Goal: Information Seeking & Learning: Find specific page/section

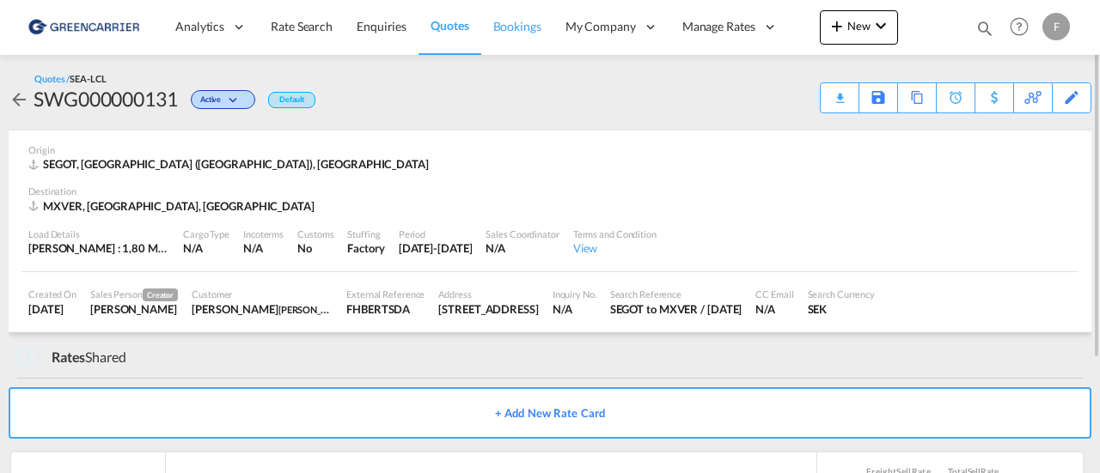
click at [519, 35] on link "Bookings" at bounding box center [517, 27] width 72 height 56
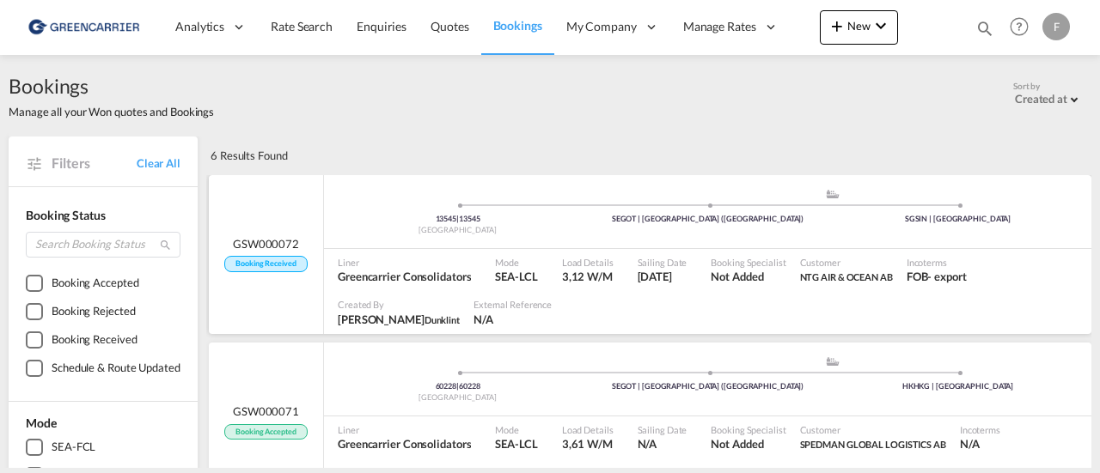
click at [405, 275] on span "Greencarrier Consolidators" at bounding box center [404, 276] width 133 height 15
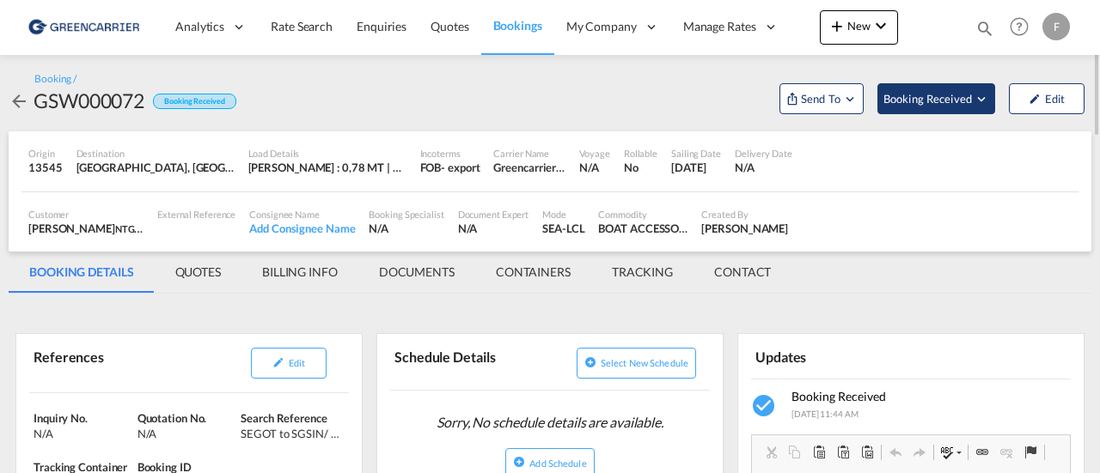
click at [973, 98] on md-icon "Open demo menu" at bounding box center [980, 98] width 15 height 15
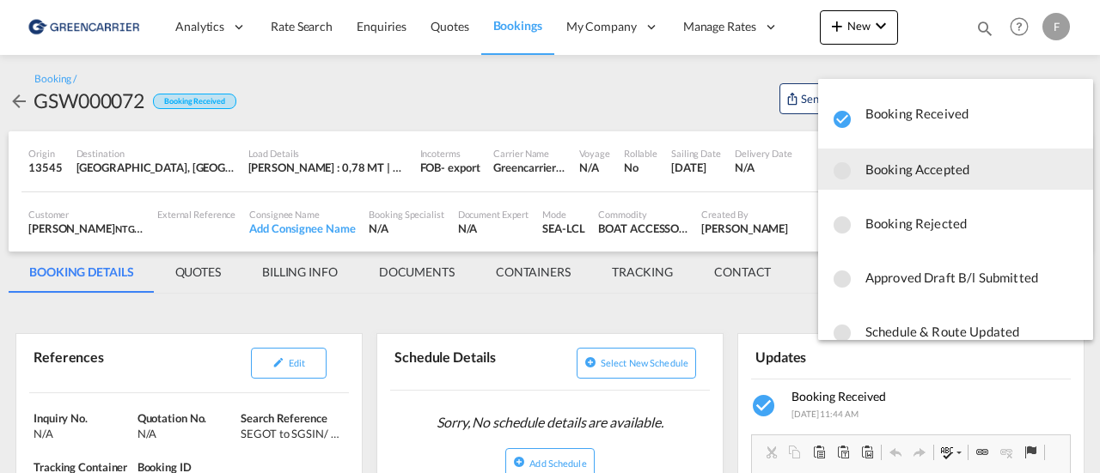
click at [953, 173] on span "Booking Accepted" at bounding box center [972, 169] width 214 height 31
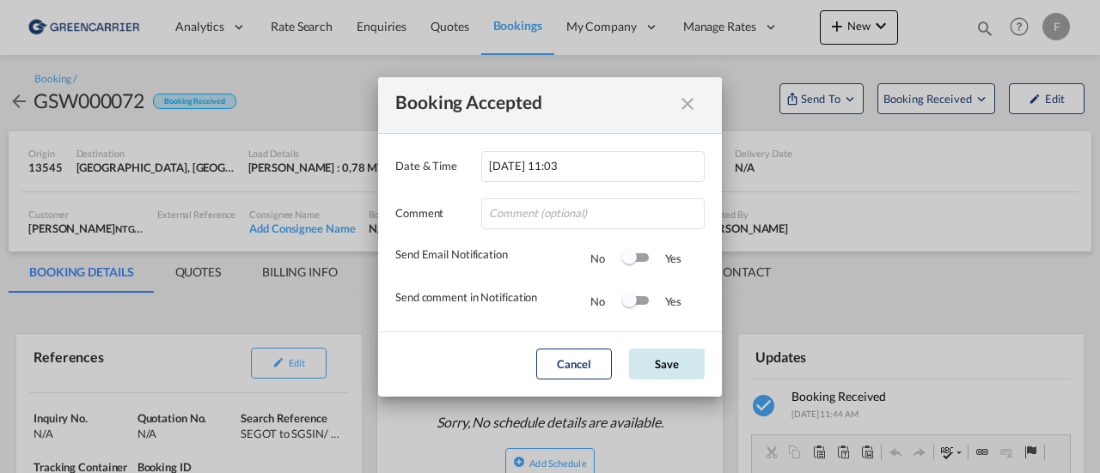
click at [671, 363] on button "Save" at bounding box center [667, 364] width 76 height 31
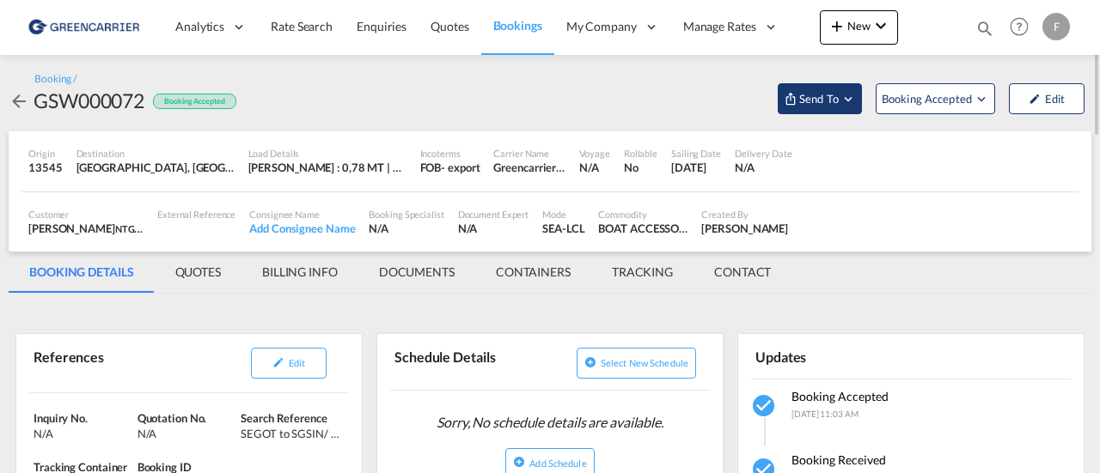
click at [845, 101] on md-icon "Open demo menu" at bounding box center [847, 98] width 15 height 15
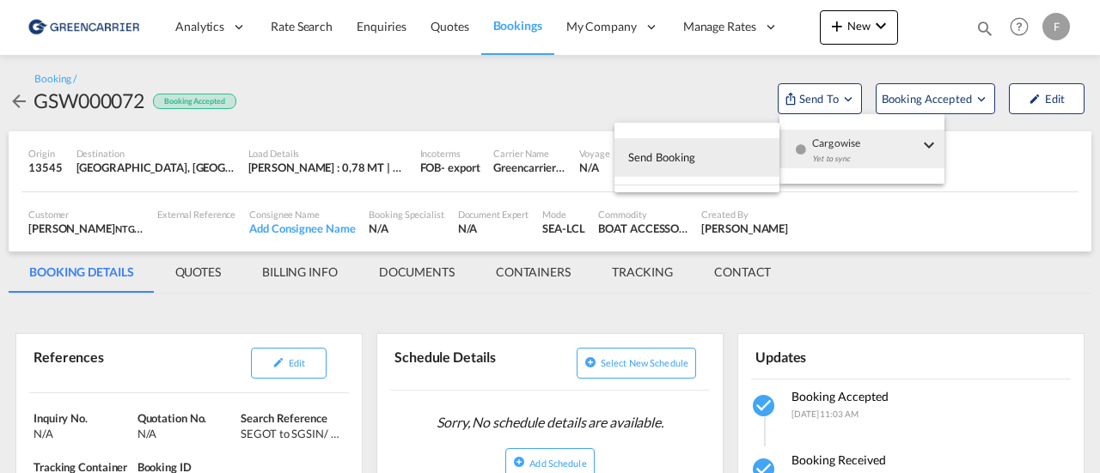
click at [968, 154] on md-backdrop at bounding box center [550, 236] width 1100 height 473
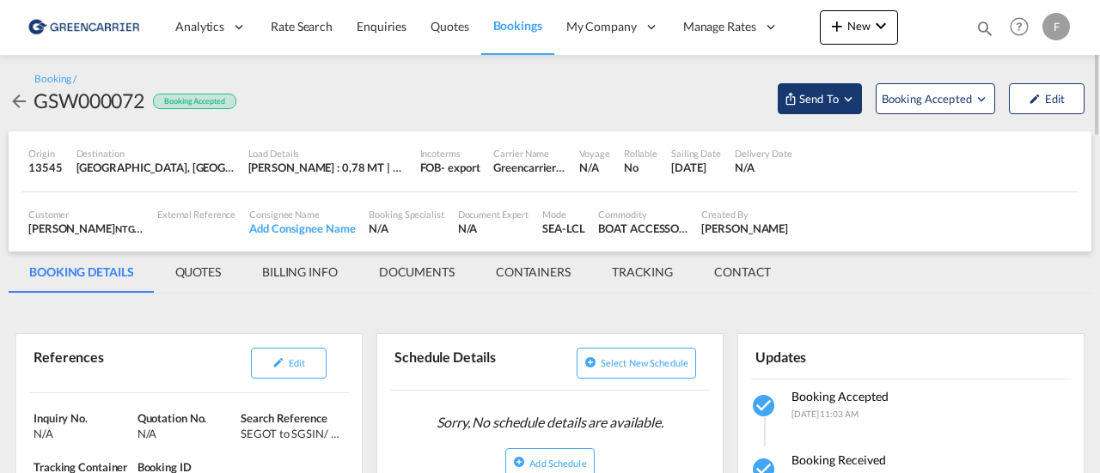
click at [849, 101] on md-icon "Open demo menu" at bounding box center [847, 98] width 15 height 15
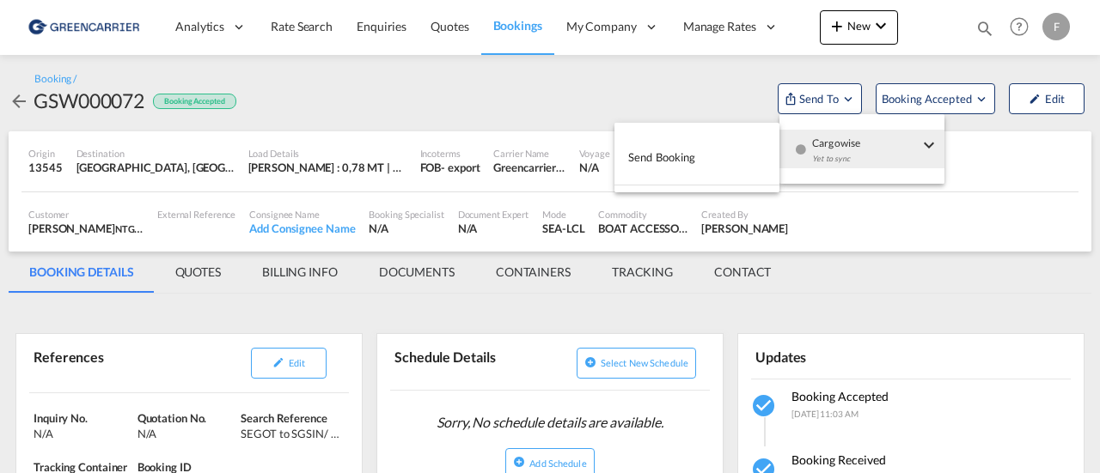
click at [883, 253] on md-backdrop at bounding box center [550, 236] width 1100 height 473
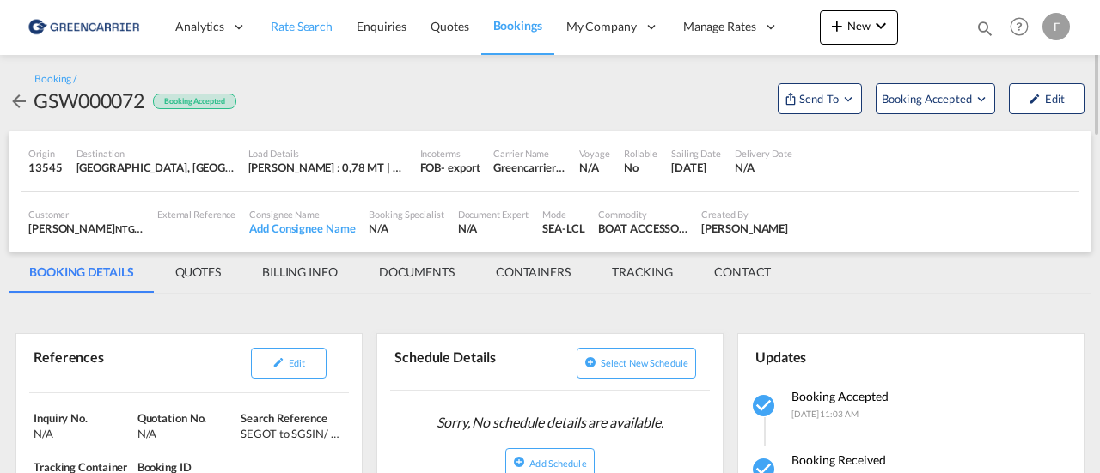
click at [320, 34] on span "Rate Search" at bounding box center [302, 26] width 62 height 15
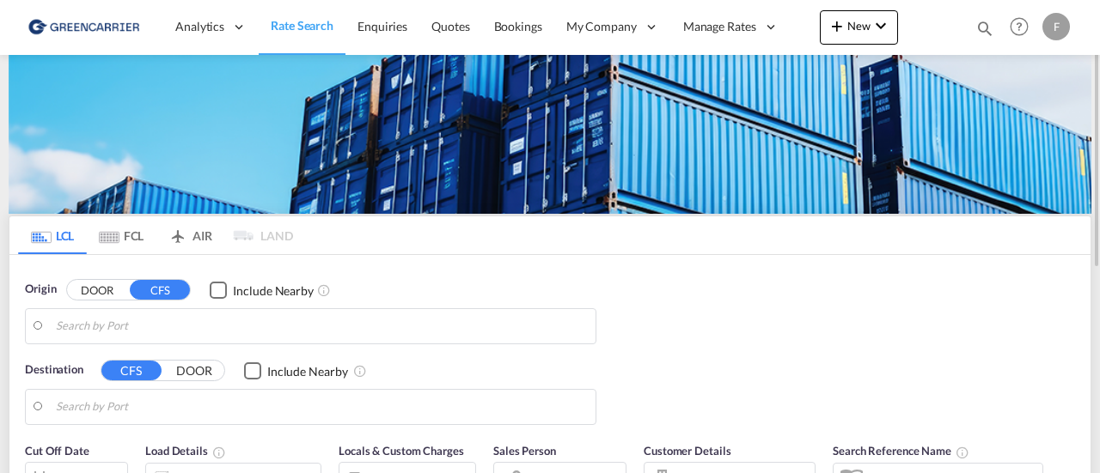
type input "[GEOGRAPHIC_DATA] ([GEOGRAPHIC_DATA]), [GEOGRAPHIC_DATA]"
type input "[GEOGRAPHIC_DATA], MXVER"
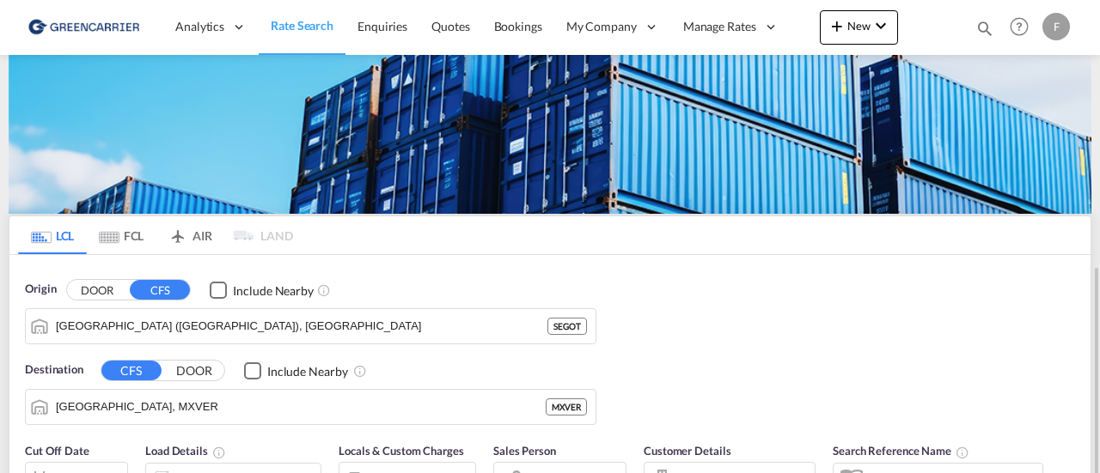
scroll to position [172, 0]
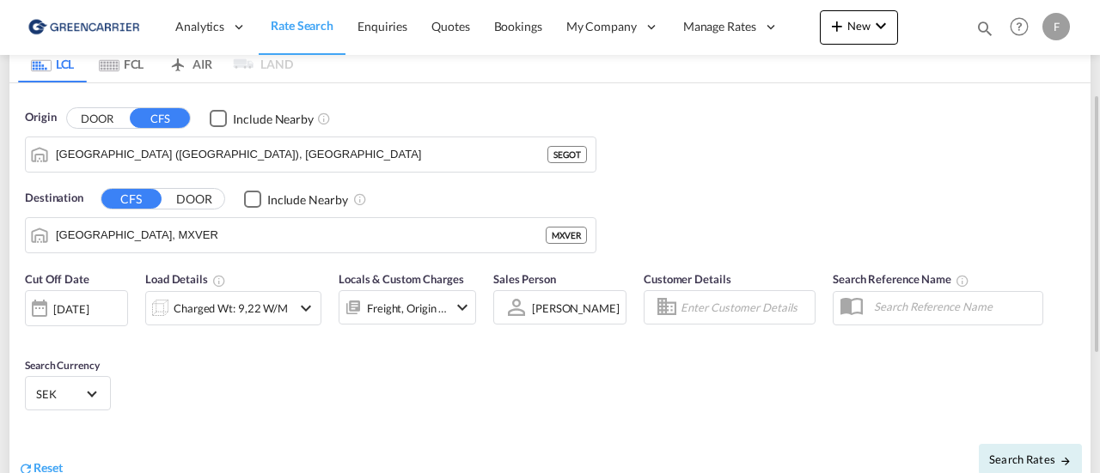
click at [741, 307] on input "Enter Customer Details" at bounding box center [744, 308] width 129 height 26
click at [746, 308] on input "alpi" at bounding box center [744, 308] width 129 height 26
drag, startPoint x: 744, startPoint y: 309, endPoint x: 619, endPoint y: 308, distance: 125.4
click at [619, 308] on div "Cut Off Date [DATE] [DATE] Load Details Charged Wt: 9,22 W/M Locals & Custom Ch…" at bounding box center [549, 344] width 1081 height 164
type input "ALPI"
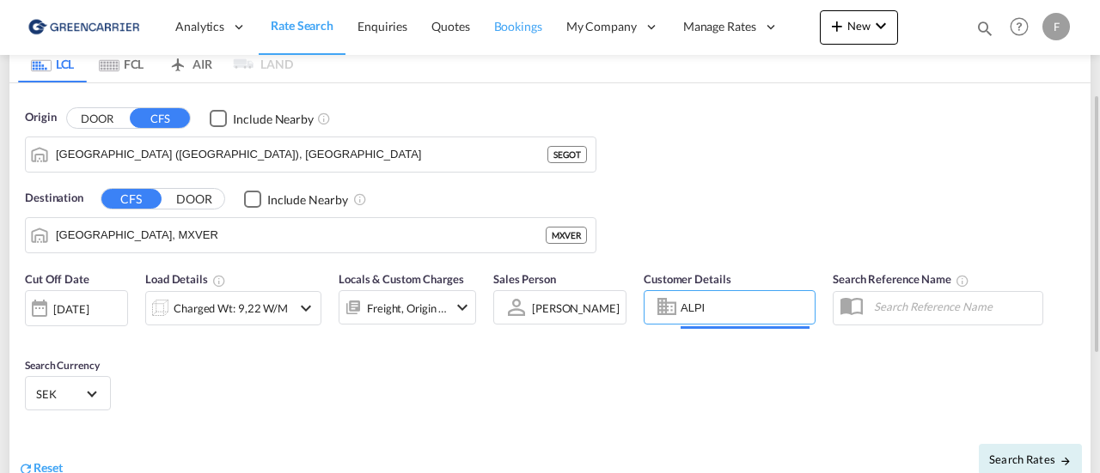
click at [524, 34] on span "Bookings" at bounding box center [518, 26] width 48 height 15
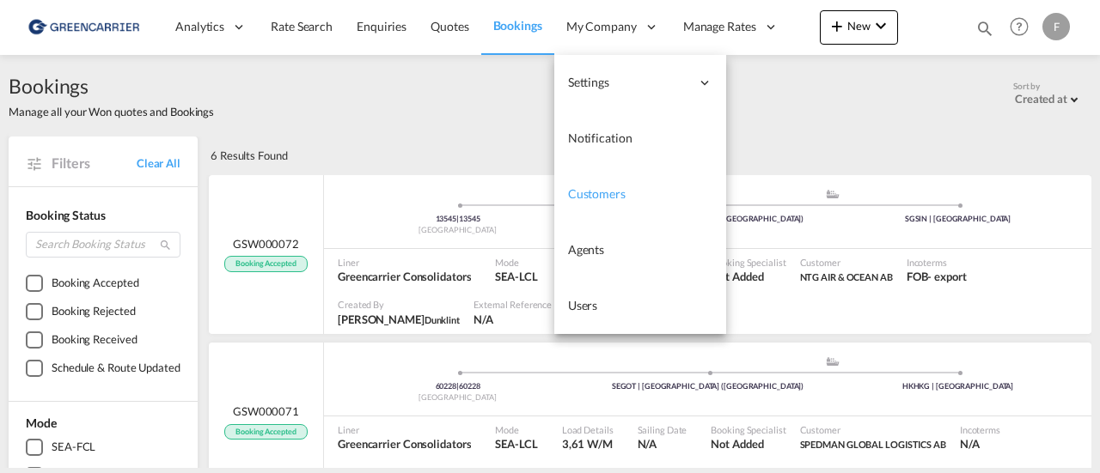
click at [599, 202] on span "Customers" at bounding box center [597, 194] width 58 height 17
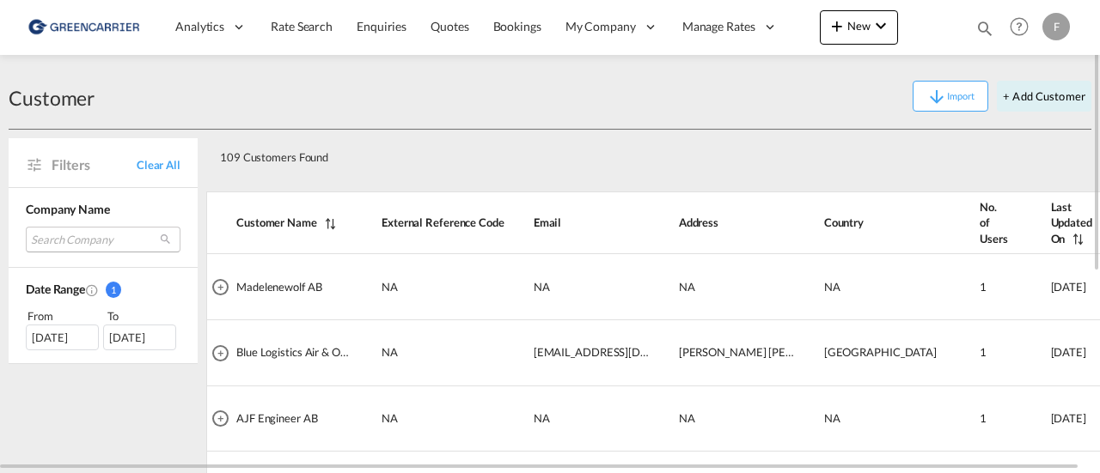
click at [99, 233] on md-select "Search Company madelenewolf ab blue logistics air & ocean aps ajf engineer [PER…" at bounding box center [103, 240] width 155 height 26
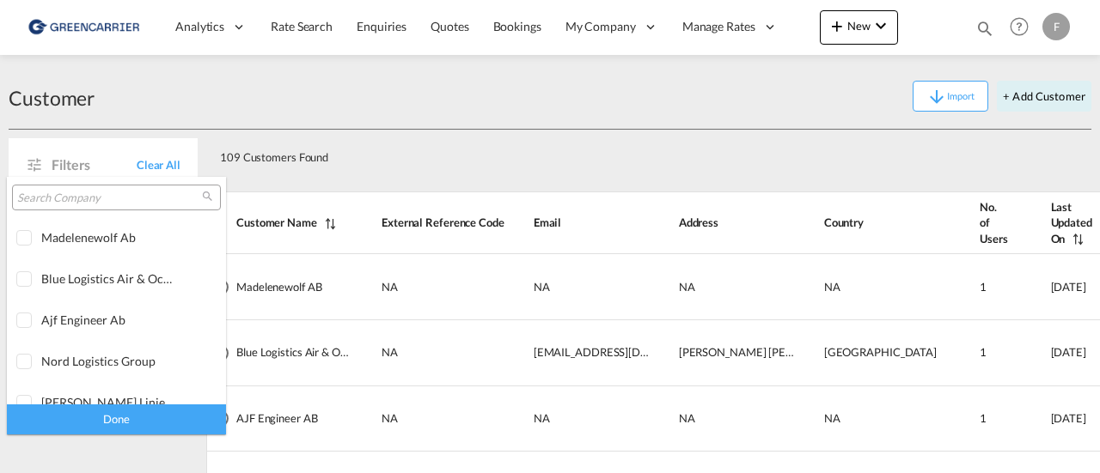
click at [94, 199] on input "search" at bounding box center [109, 198] width 185 height 15
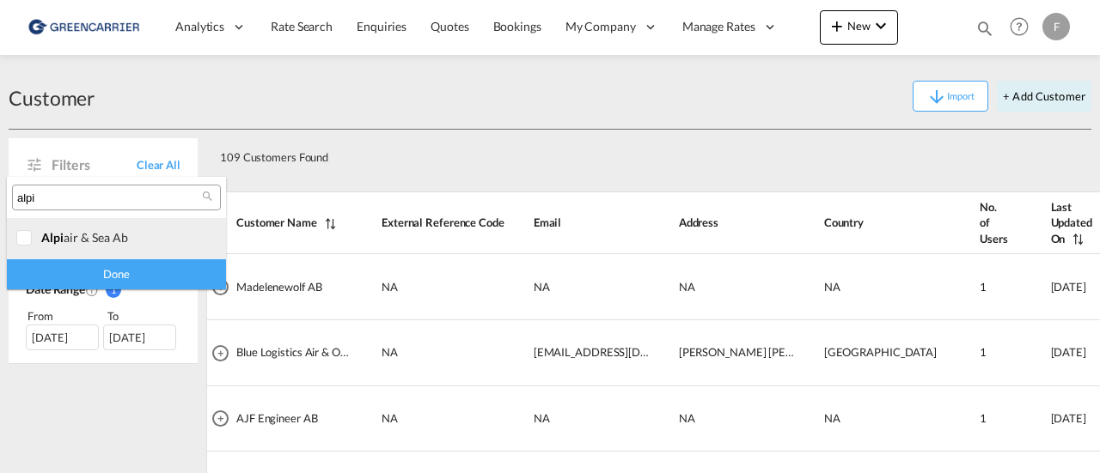
type input "alpi"
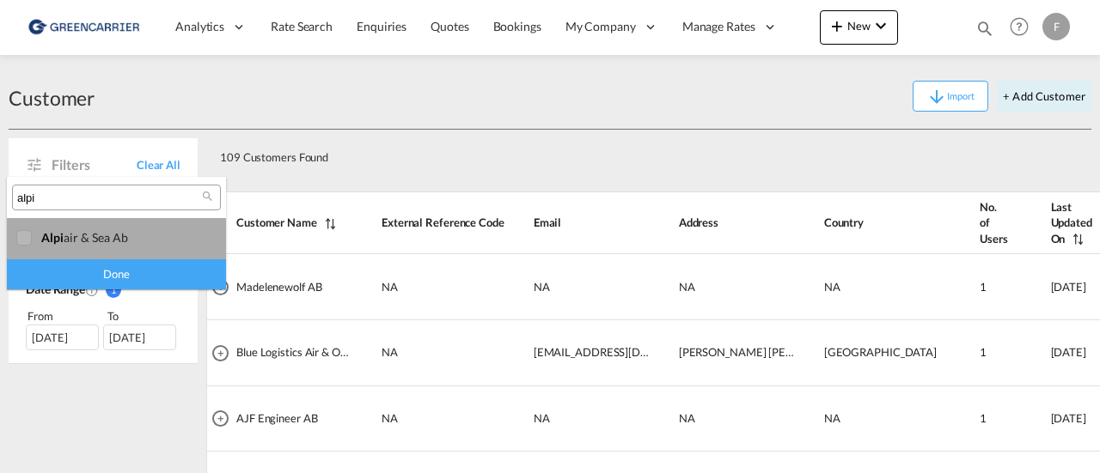
click at [76, 238] on div "alpi air & sea ab" at bounding box center [108, 237] width 135 height 15
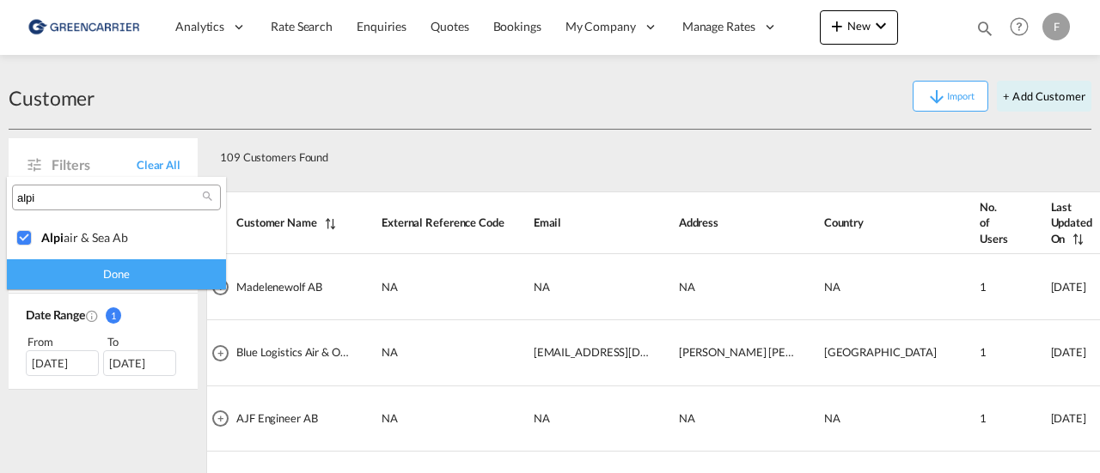
click at [112, 276] on div "Done" at bounding box center [116, 274] width 219 height 30
